Goal: Task Accomplishment & Management: Use online tool/utility

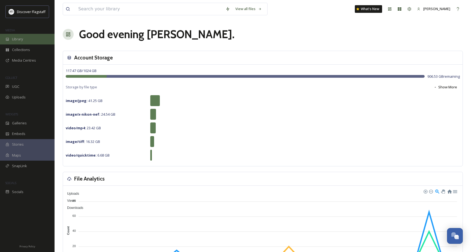
click at [18, 37] on span "Library" at bounding box center [17, 39] width 11 height 5
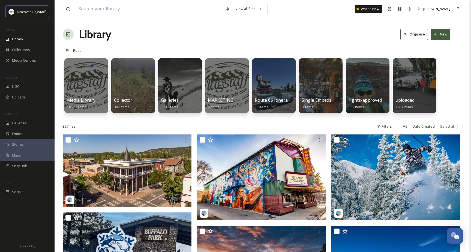
click at [438, 37] on button "New" at bounding box center [441, 34] width 20 height 11
click at [436, 45] on span "File Upload" at bounding box center [438, 46] width 18 height 5
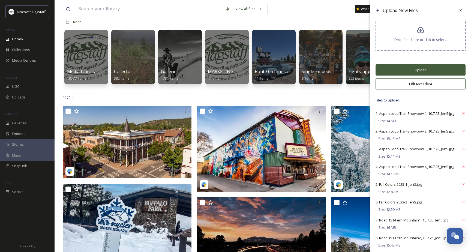
scroll to position [28, 0]
click at [432, 73] on button "Upload" at bounding box center [421, 69] width 90 height 11
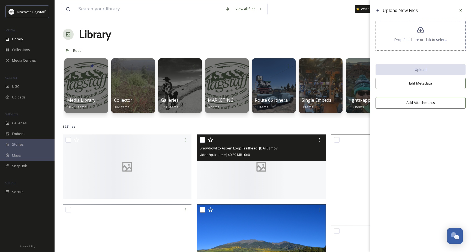
scroll to position [0, 0]
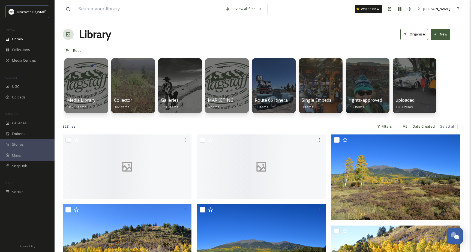
click at [352, 38] on div "Library Organise New" at bounding box center [263, 34] width 400 height 16
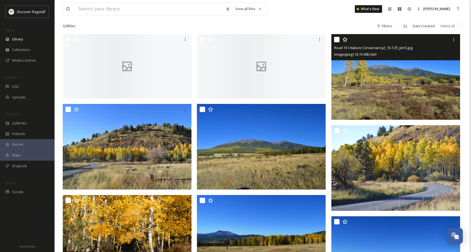
scroll to position [102, 0]
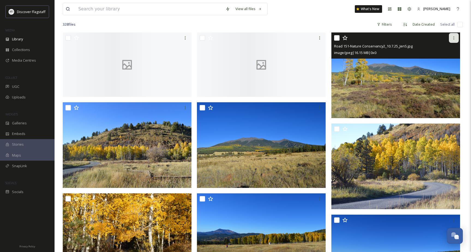
click at [453, 38] on icon at bounding box center [454, 38] width 4 height 4
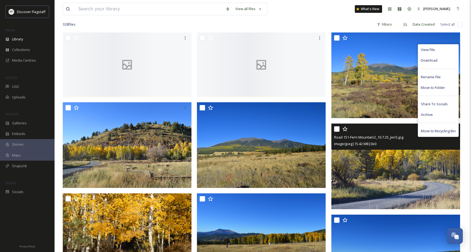
scroll to position [105, 0]
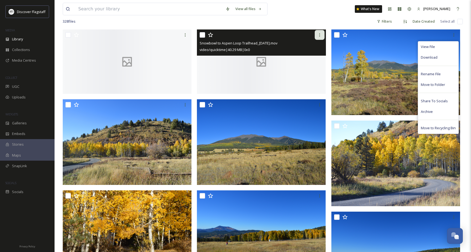
click at [319, 34] on icon at bounding box center [320, 35] width 4 height 4
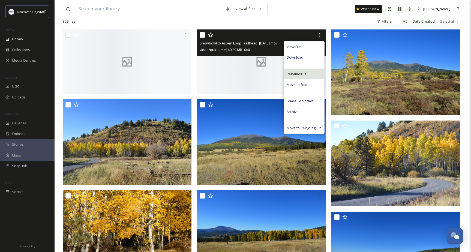
click at [308, 75] on div "Rename File" at bounding box center [304, 74] width 40 height 11
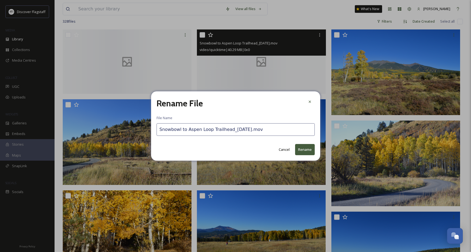
click at [244, 130] on input "Snowbowl to Aspen Loop Trailhead_[DATE].mov" at bounding box center [236, 129] width 158 height 13
type input "Snowbowl to Aspen Loop Trailhead_[DATE]_JenS.mov"
click at [304, 149] on button "Rename" at bounding box center [305, 149] width 20 height 11
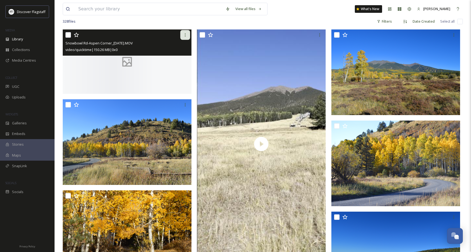
click at [185, 36] on icon at bounding box center [185, 35] width 4 height 4
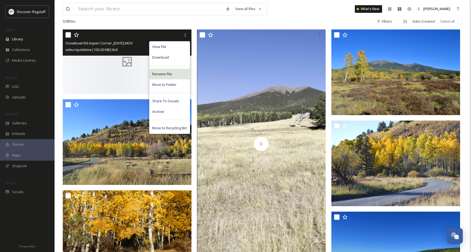
click at [173, 73] on div "Rename File" at bounding box center [170, 74] width 40 height 11
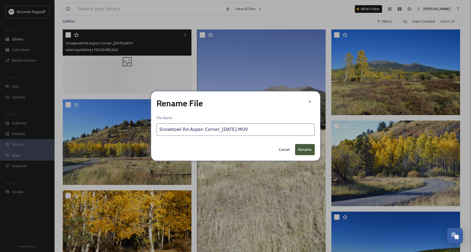
drag, startPoint x: 230, startPoint y: 130, endPoint x: 244, endPoint y: 135, distance: 14.9
click at [230, 130] on input "Snowbowl Rd-Aspen Corner_[DATE].MOV" at bounding box center [236, 129] width 158 height 13
type input "Snowbowl Rd-Aspen Corner_[DATE]_JenS.MOV"
click at [305, 150] on button "Rename" at bounding box center [305, 149] width 20 height 11
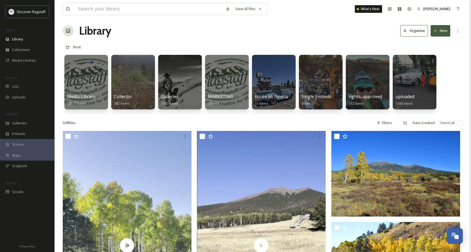
scroll to position [3, 0]
